Goal: Task Accomplishment & Management: Manage account settings

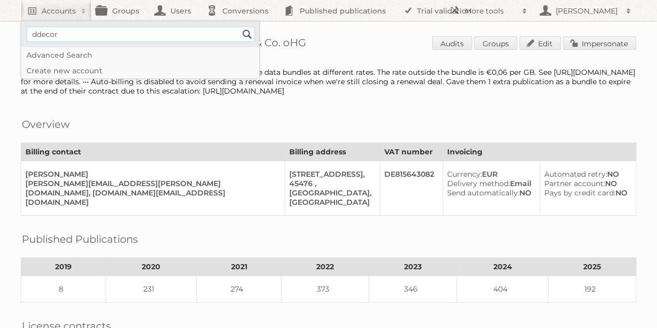
type input"] "ddecor"
click at [239, 26] on input "Search" at bounding box center [247, 34] width 16 height 16
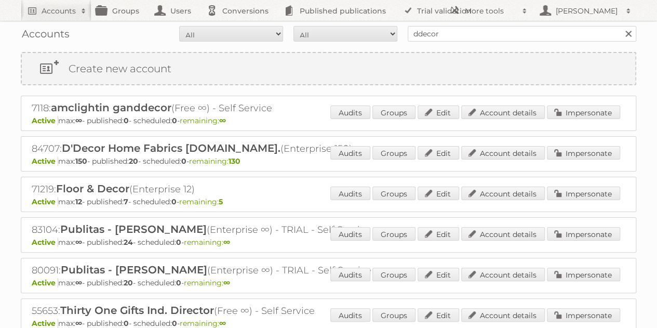
scroll to position [4, 0]
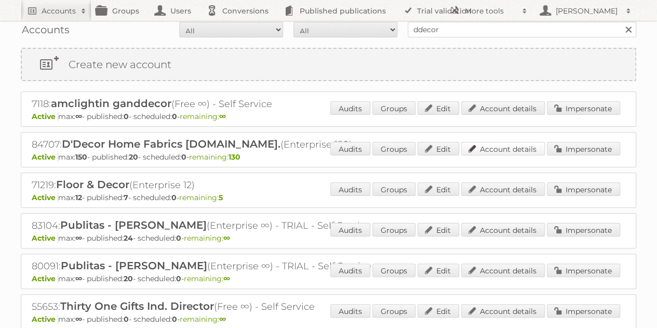
click at [488, 149] on link "Account details" at bounding box center [503, 149] width 84 height 14
